Goal: Check status: Check status

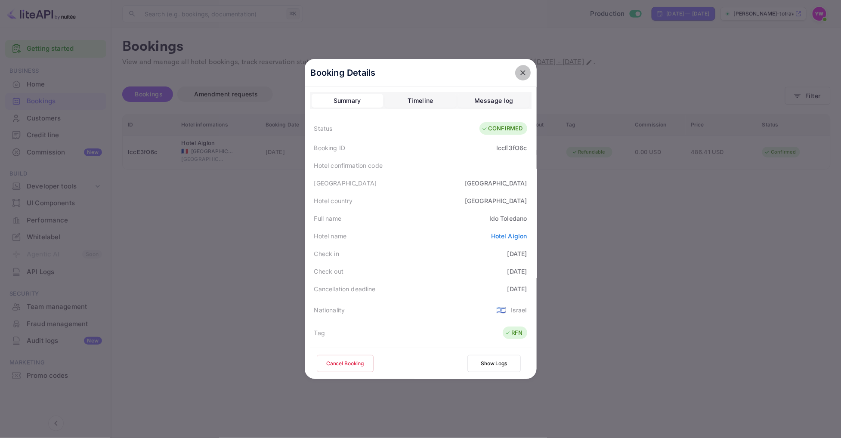
click at [522, 73] on icon "close" at bounding box center [523, 72] width 9 height 9
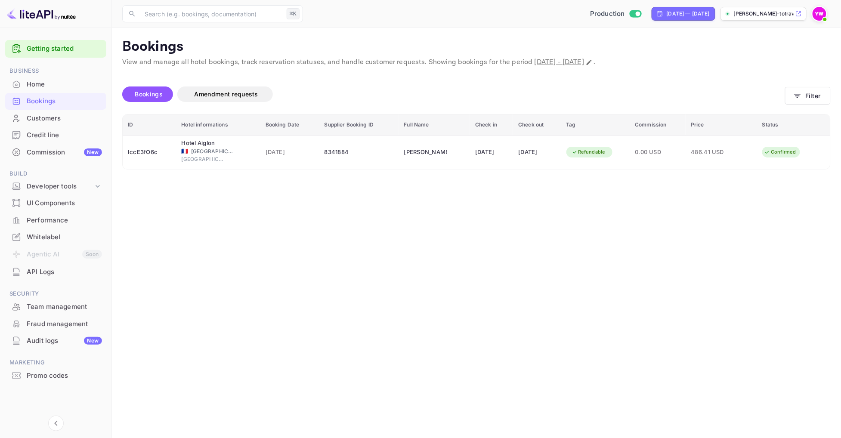
click at [59, 83] on div "Home" at bounding box center [64, 85] width 75 height 10
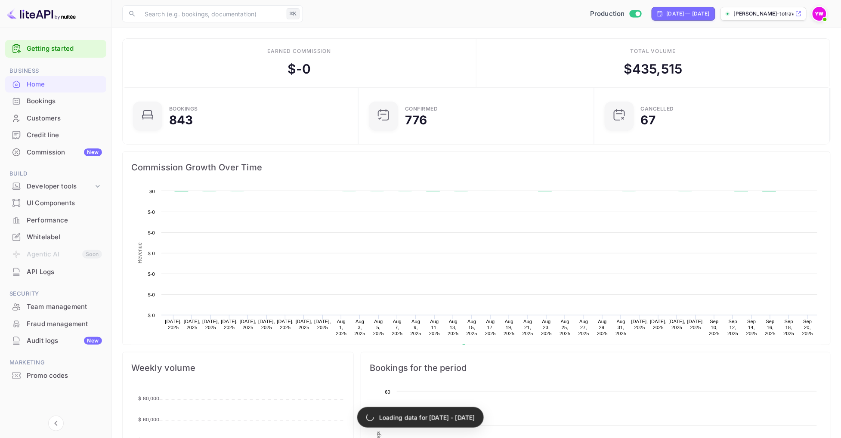
scroll to position [0, 0]
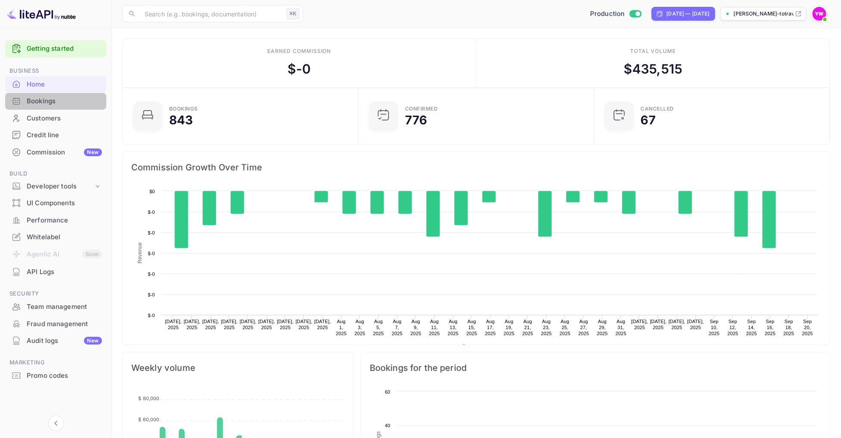
click at [52, 102] on div "Bookings" at bounding box center [64, 101] width 75 height 10
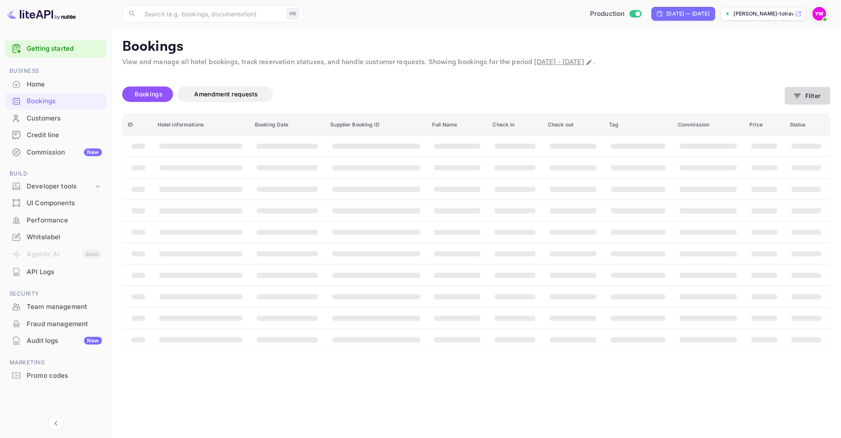
click at [794, 99] on icon "button" at bounding box center [798, 96] width 9 height 9
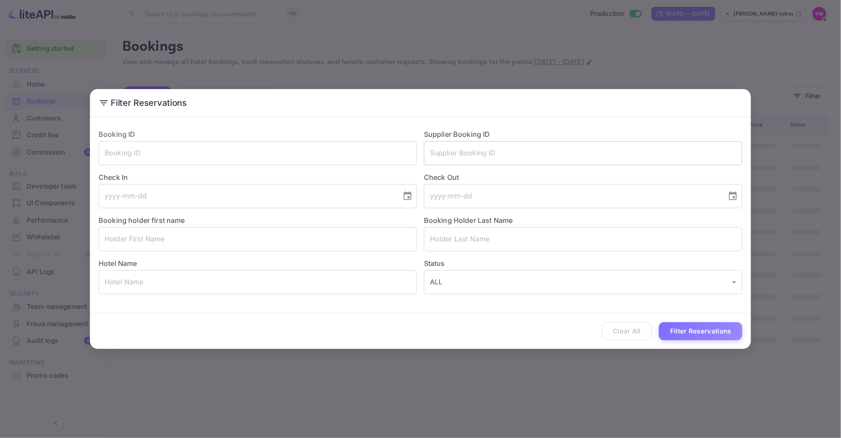
click at [567, 152] on input "text" at bounding box center [583, 153] width 319 height 24
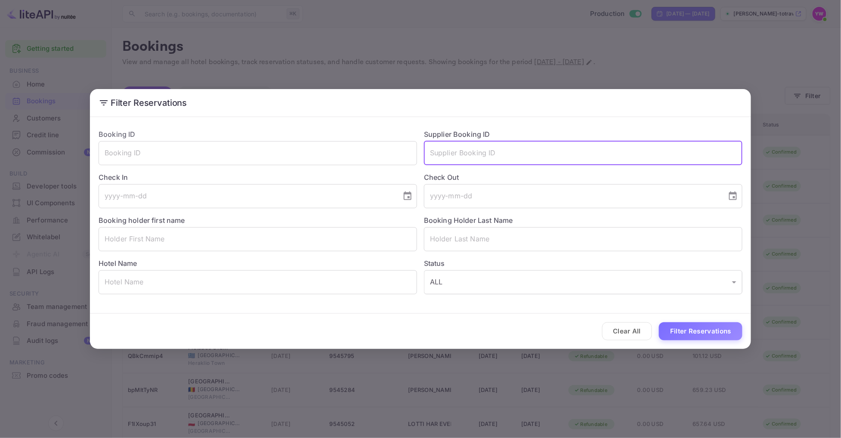
paste input "9545284"
type input "9545284"
click at [704, 332] on button "Filter Reservations" at bounding box center [701, 331] width 84 height 19
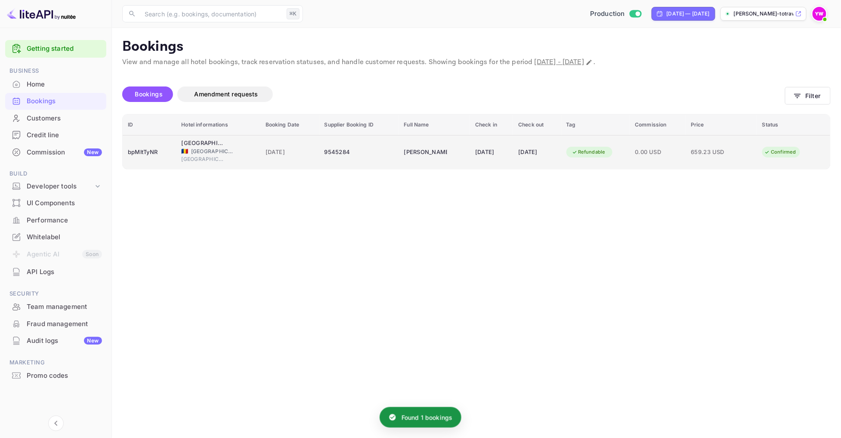
click at [503, 158] on div "[DATE]" at bounding box center [491, 153] width 33 height 14
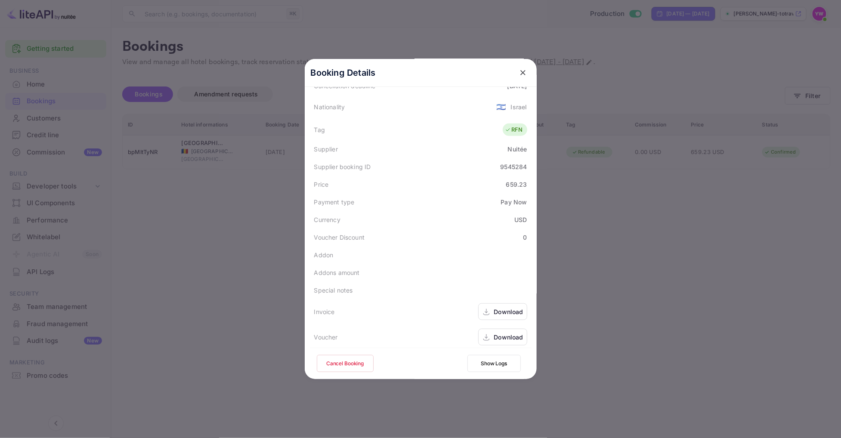
scroll to position [202, 0]
click at [524, 76] on icon "close" at bounding box center [523, 72] width 9 height 9
